Goal: Contribute content

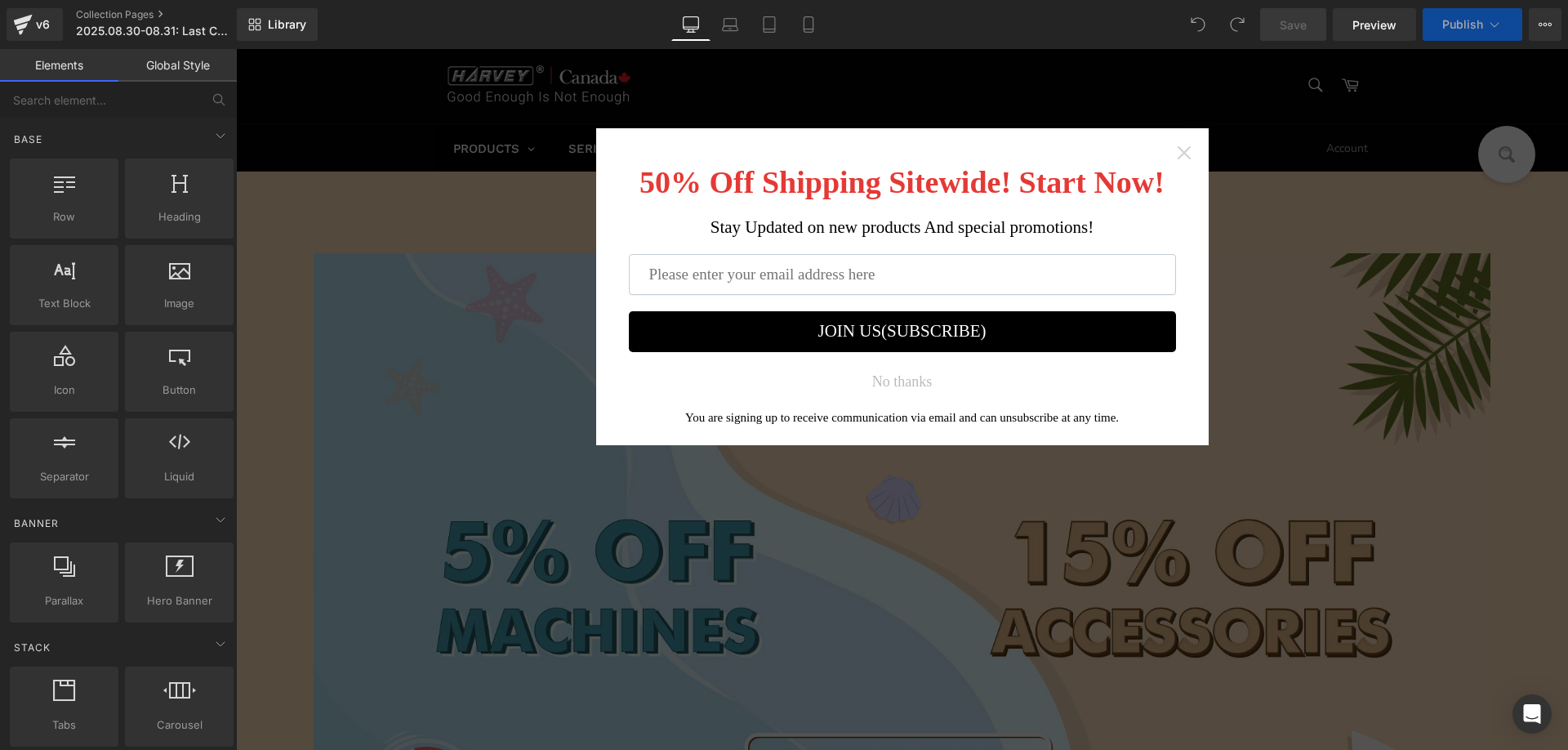
click at [1176, 154] on icon "Close widget" at bounding box center [1184, 152] width 16 height 16
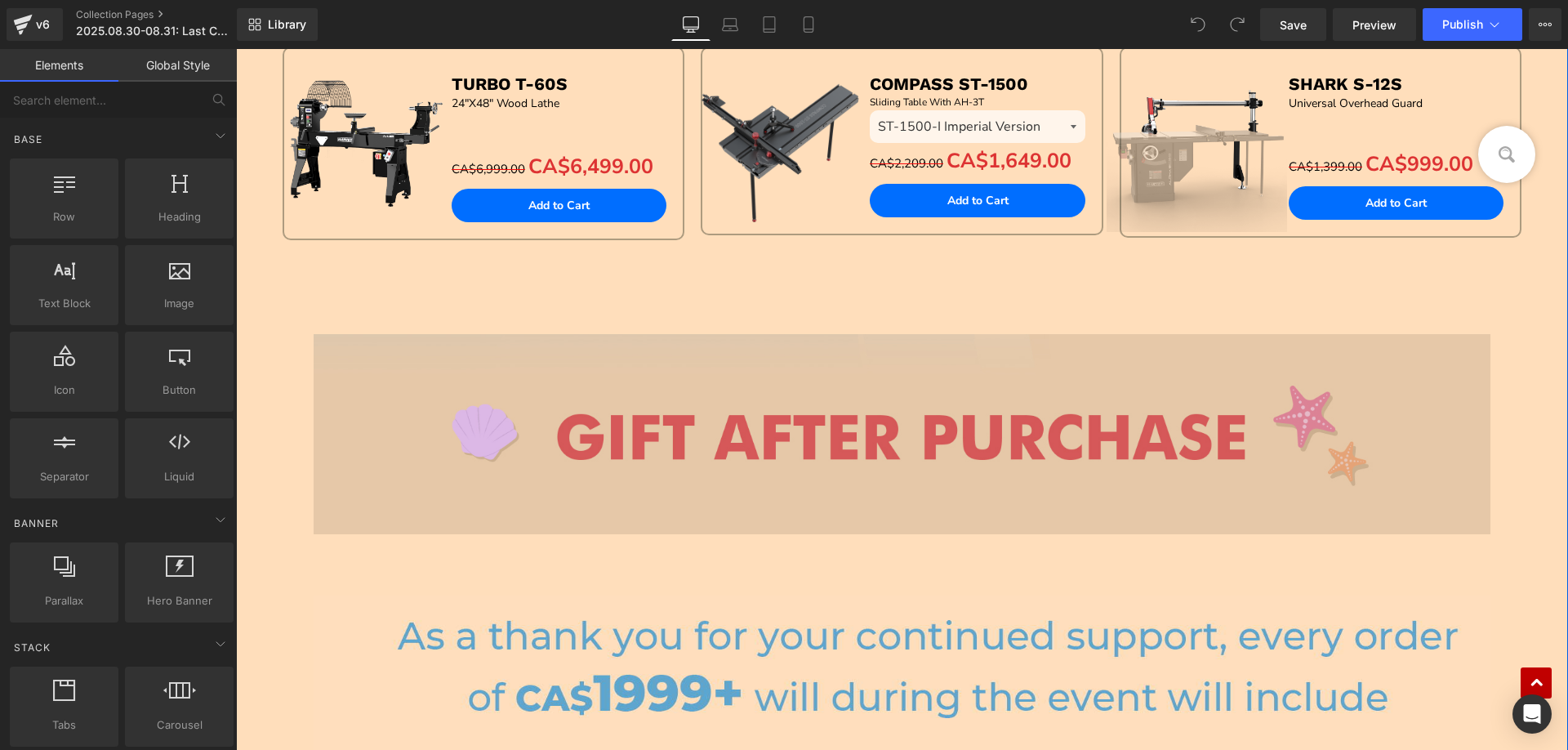
scroll to position [2042, 0]
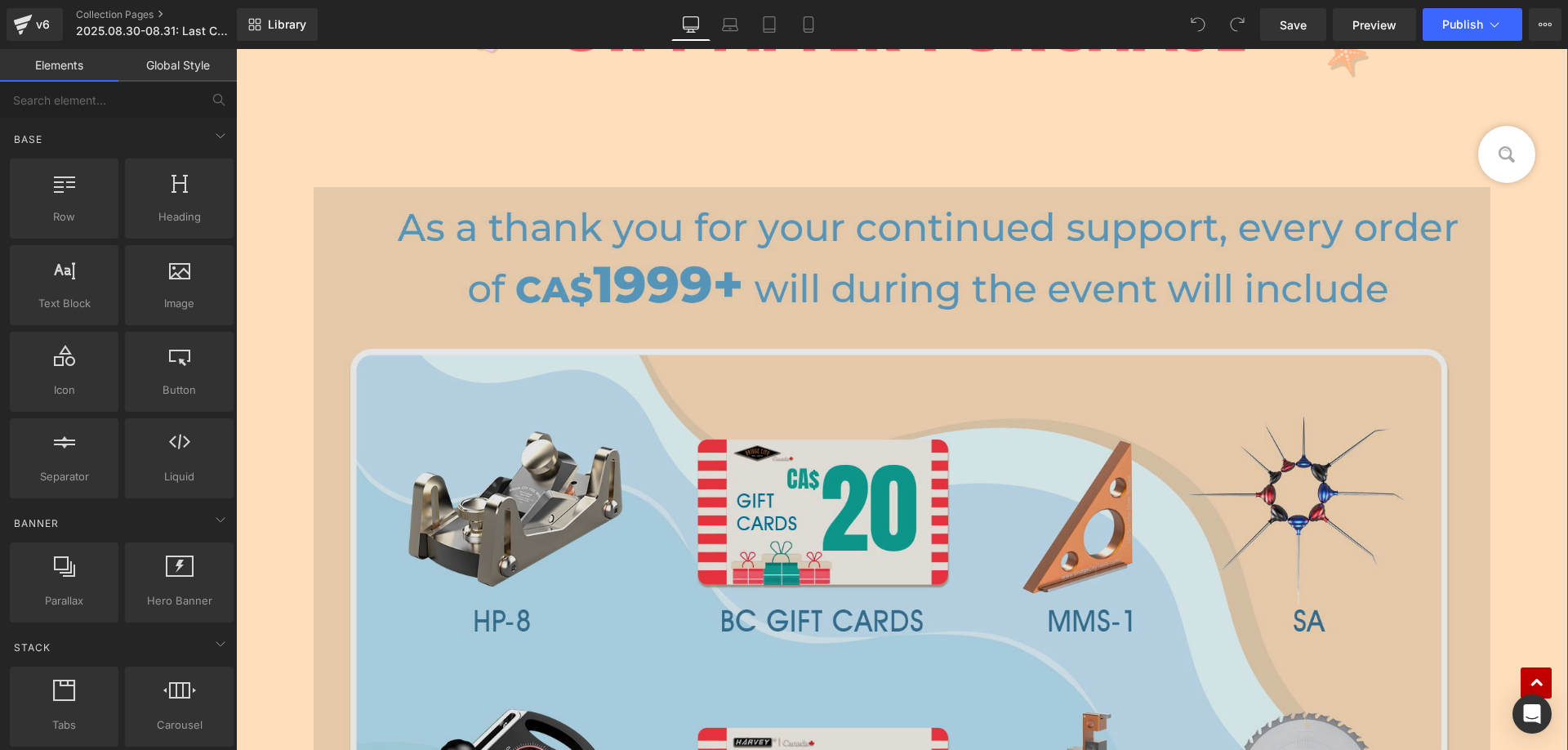
click at [581, 537] on img at bounding box center [901, 692] width 1177 height 1011
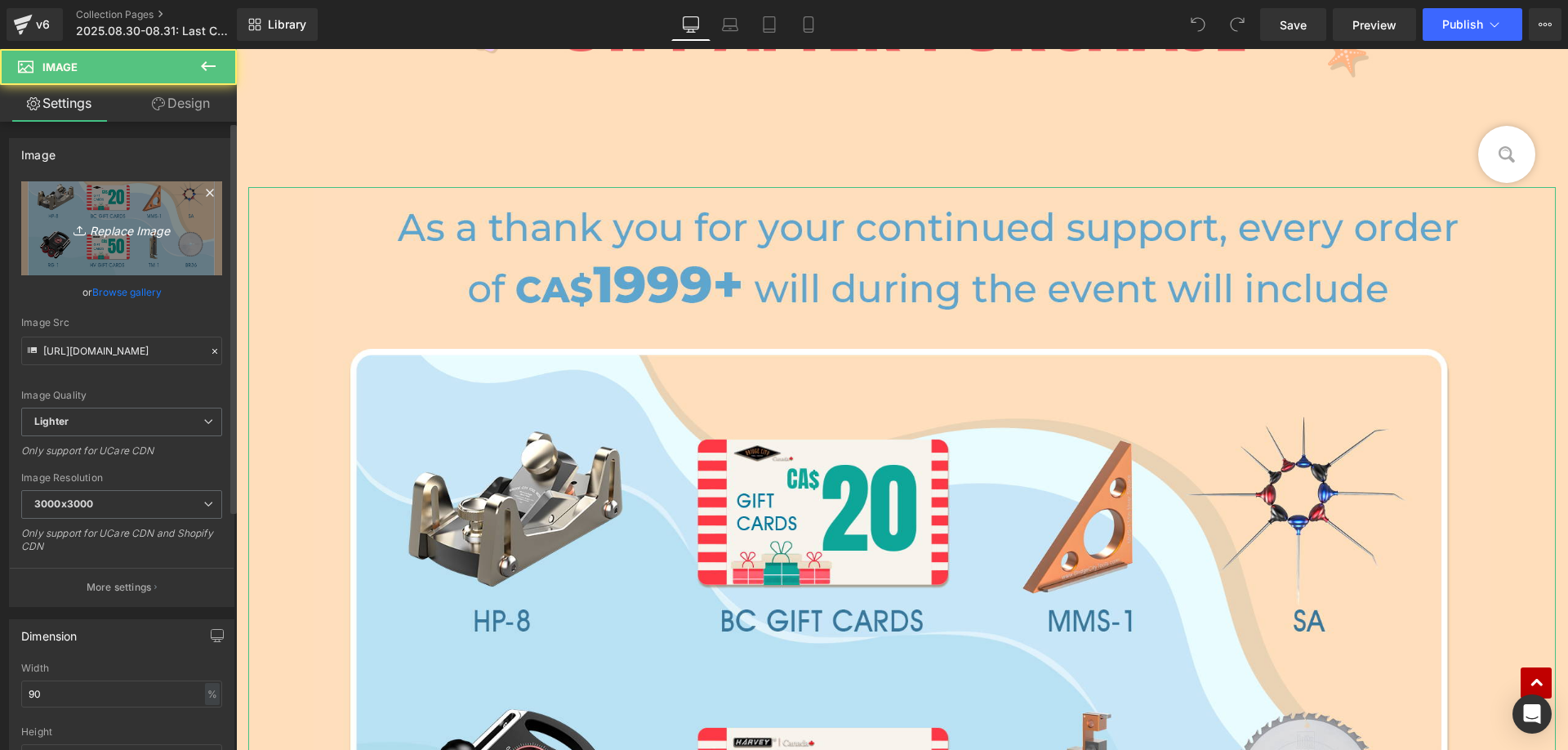
click at [83, 230] on icon at bounding box center [81, 230] width 16 height 16
type input "C:\fakepath\3e2b5106c2d6a9d6cf7fad94f3ddf747.JPG"
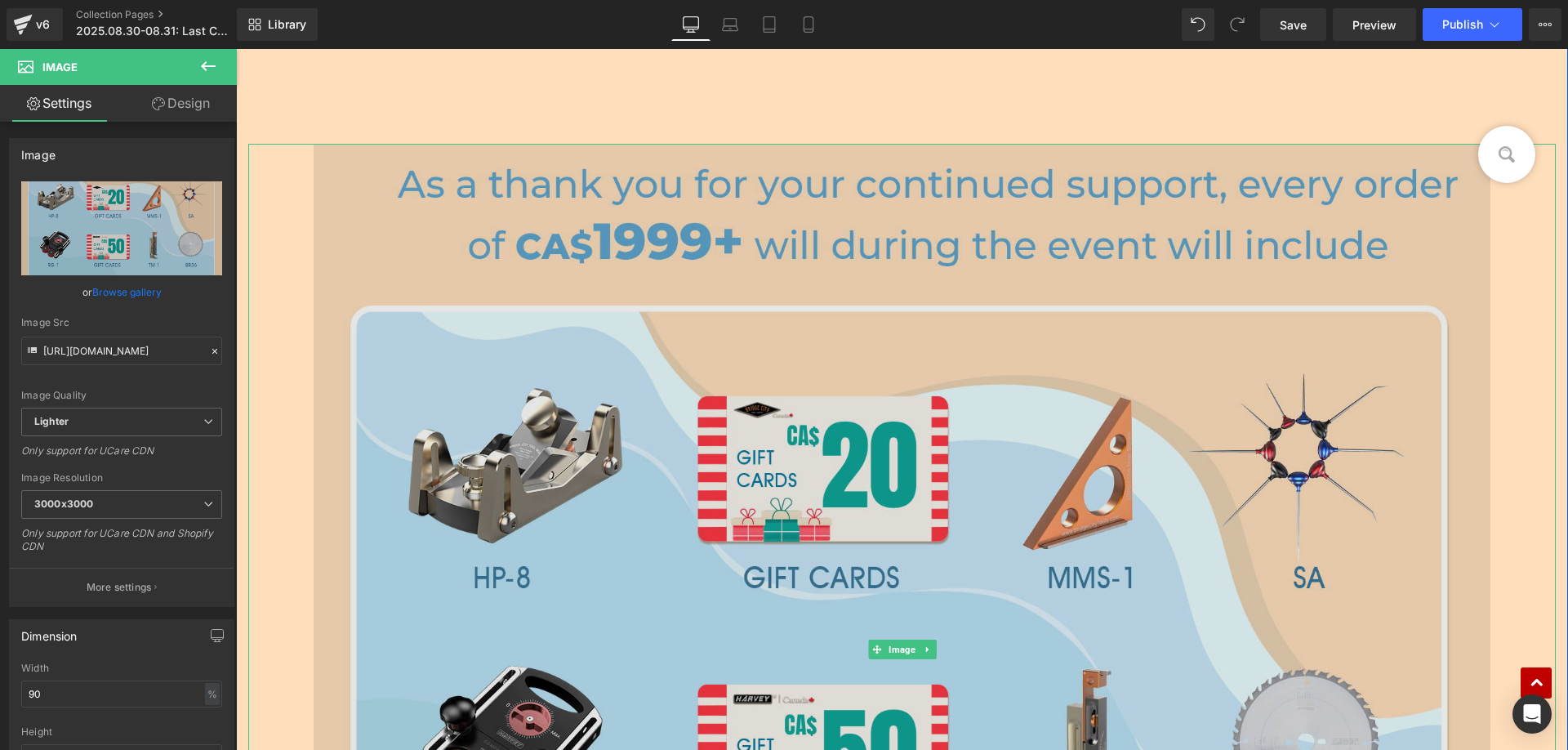
scroll to position [2286, 0]
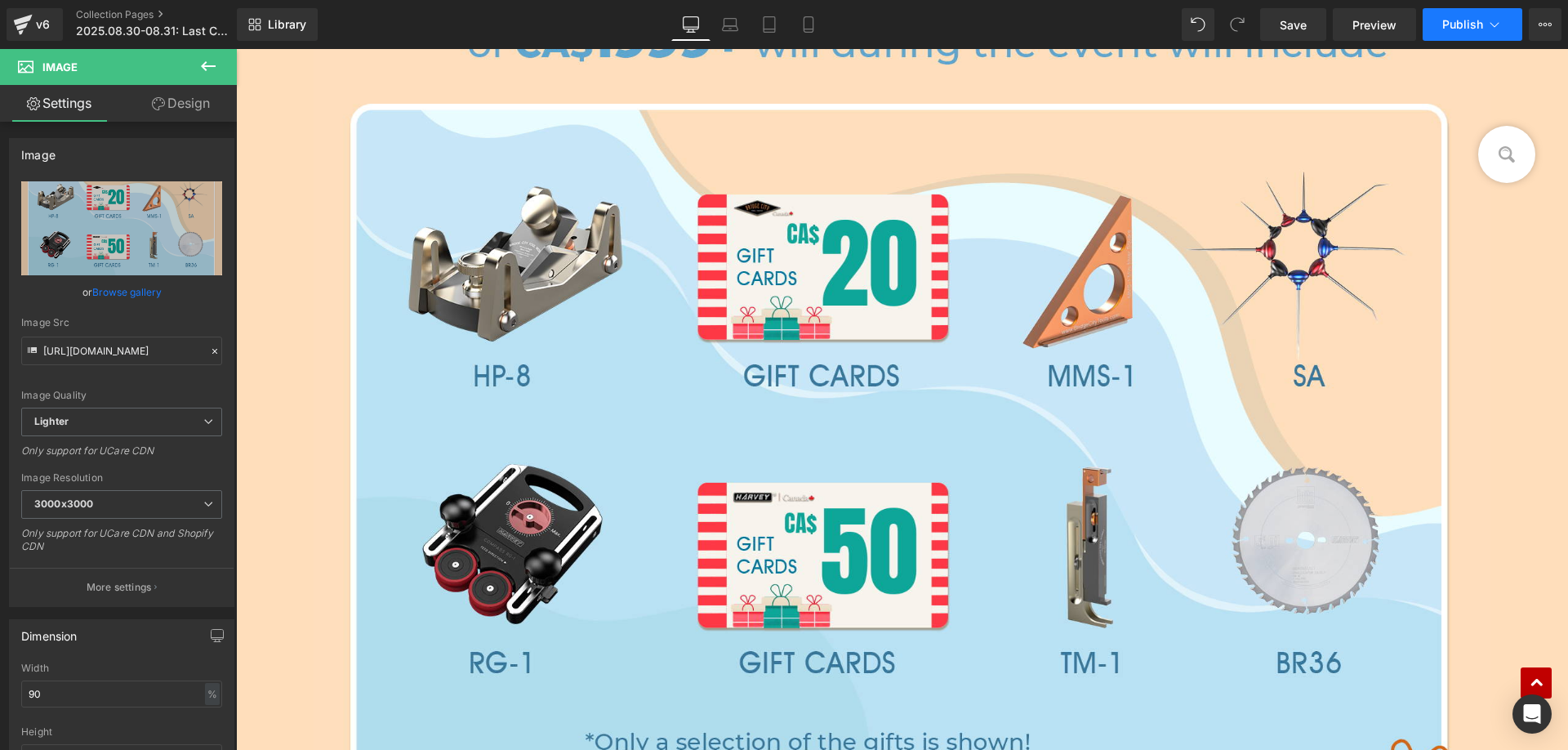
click at [1478, 30] on span "Publish" at bounding box center [1463, 24] width 41 height 13
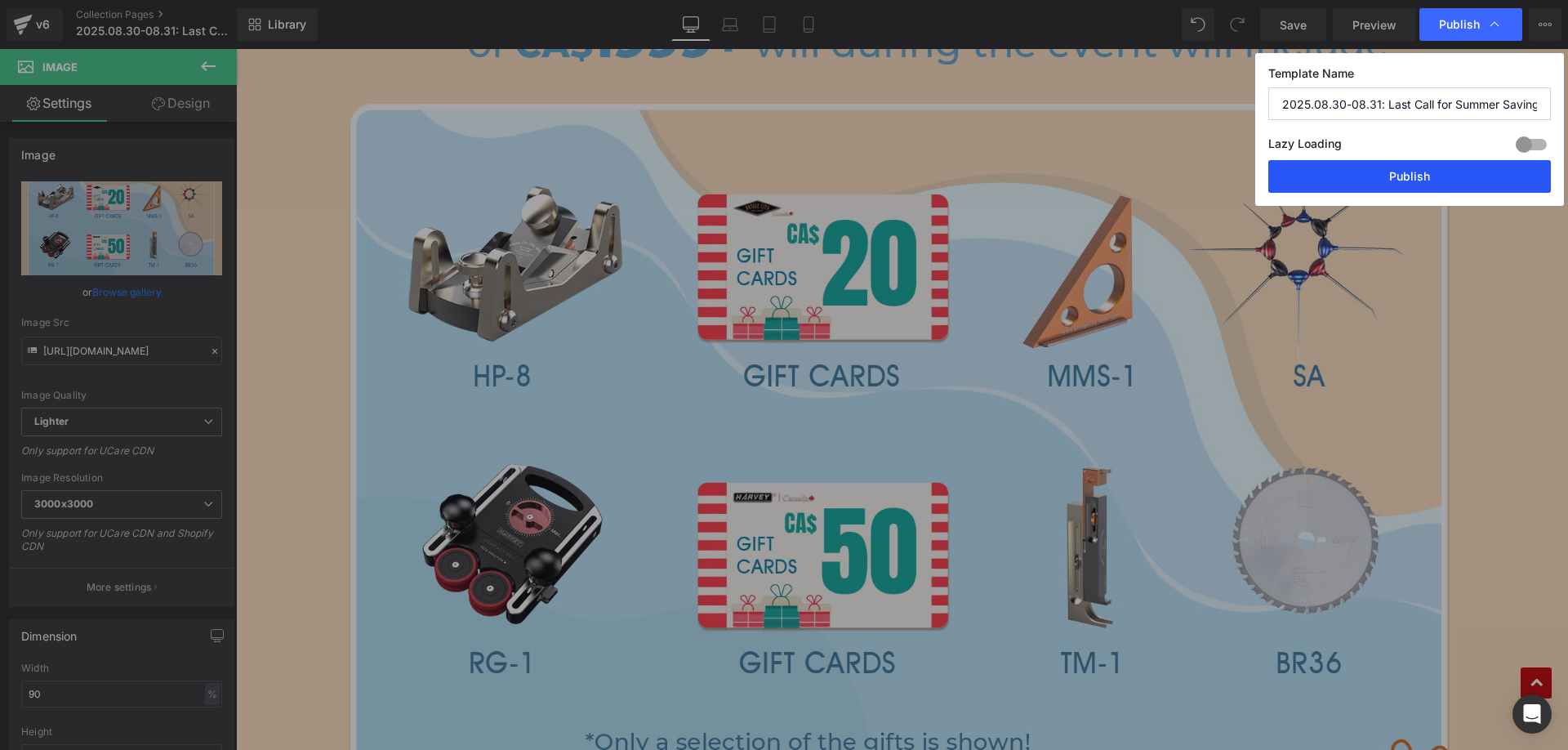
click at [1365, 173] on button "Publish" at bounding box center [1409, 176] width 282 height 33
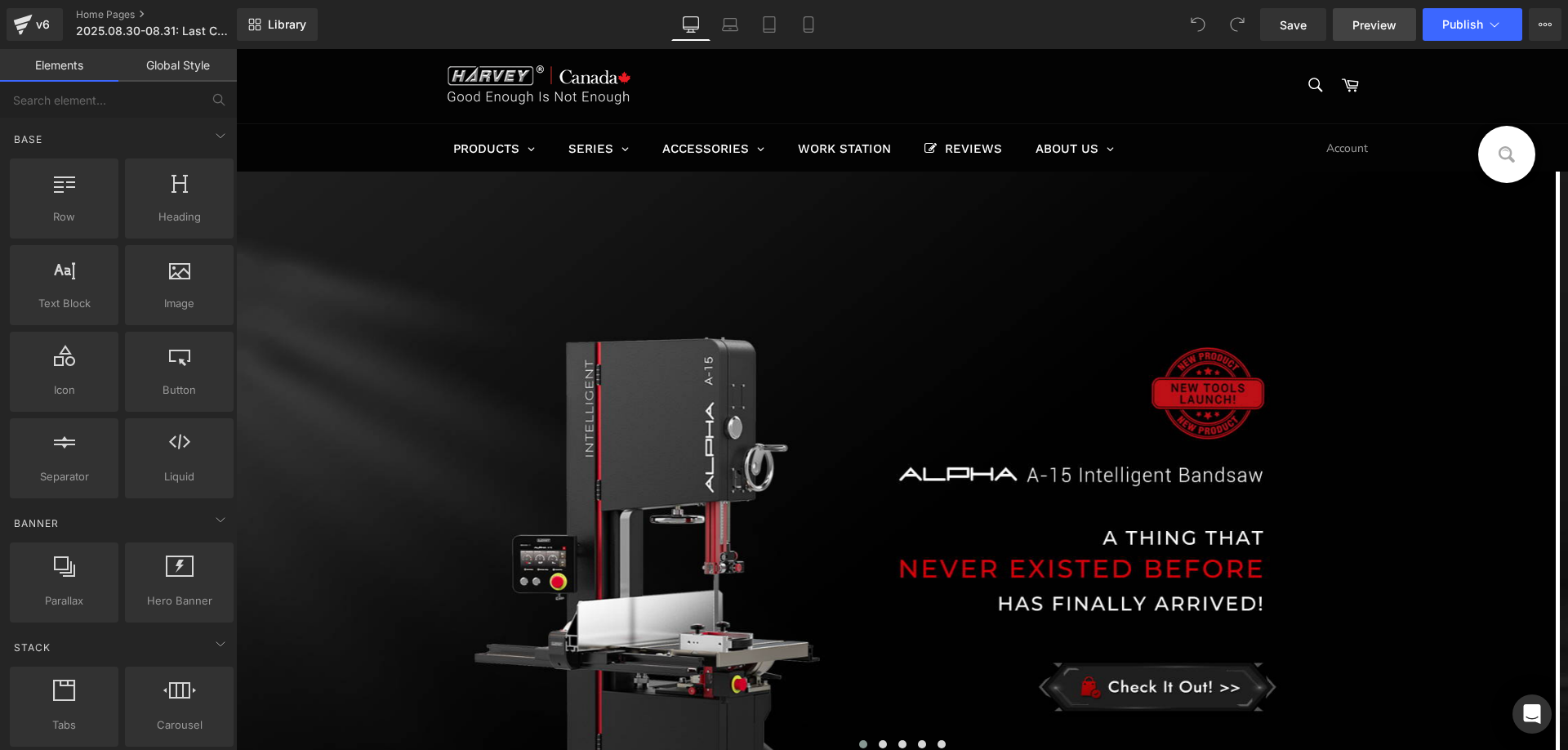
click at [1356, 27] on span "Preview" at bounding box center [1374, 24] width 44 height 17
